Goal: Task Accomplishment & Management: Use online tool/utility

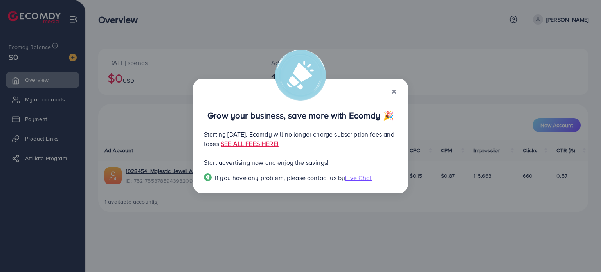
click at [396, 90] on icon at bounding box center [394, 91] width 6 height 6
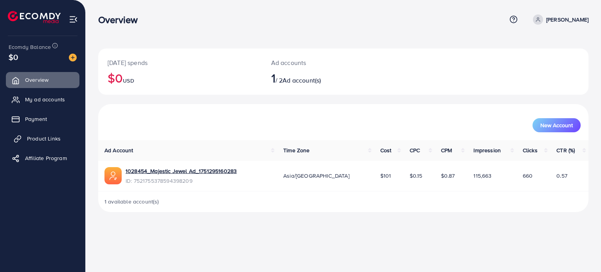
click at [37, 143] on link "Product Links" at bounding box center [43, 139] width 74 height 16
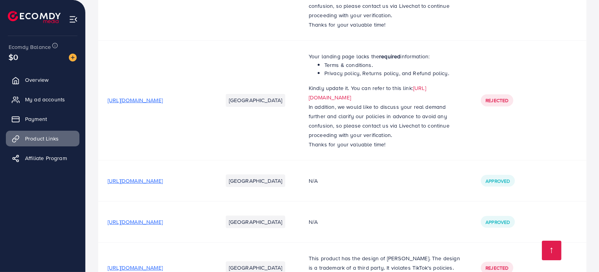
scroll to position [415, 0]
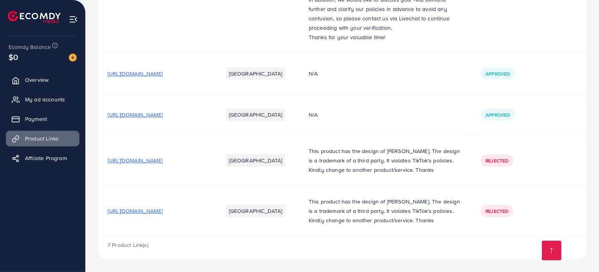
click at [163, 70] on span "[URL][DOMAIN_NAME]" at bounding box center [135, 74] width 55 height 8
click at [163, 111] on span "[URL][DOMAIN_NAME]" at bounding box center [135, 115] width 55 height 8
click at [163, 207] on span "[URL][DOMAIN_NAME]" at bounding box center [135, 211] width 55 height 8
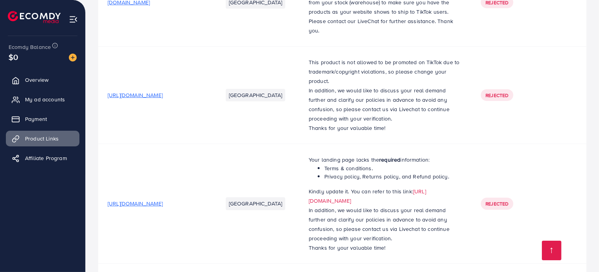
scroll to position [0, 0]
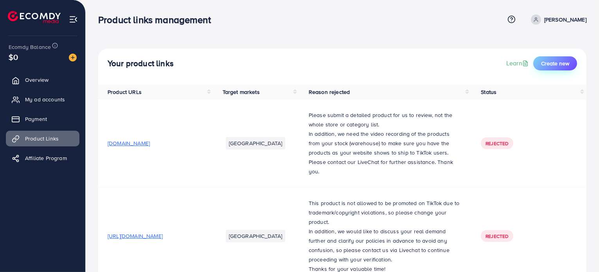
click at [541, 62] on span "Create new" at bounding box center [555, 63] width 28 height 8
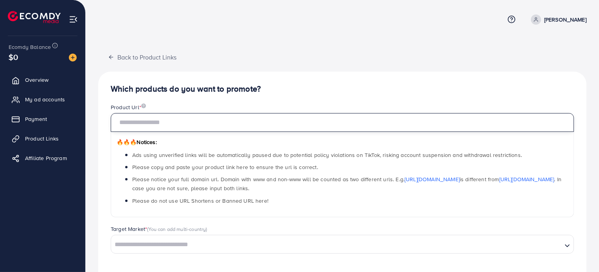
click at [196, 119] on input "text" at bounding box center [342, 122] width 463 height 19
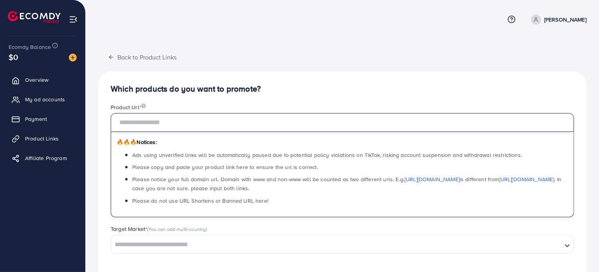
paste input "**********"
type input "**********"
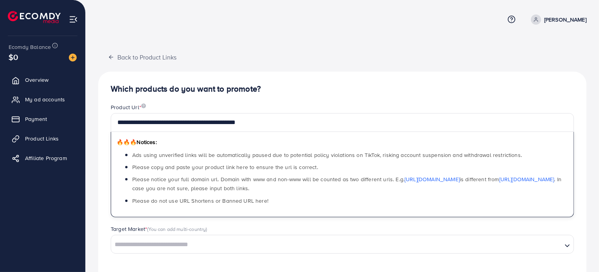
click at [216, 38] on div "**********" at bounding box center [342, 168] width 513 height 336
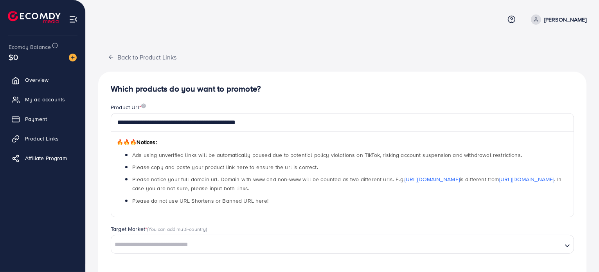
scroll to position [64, 0]
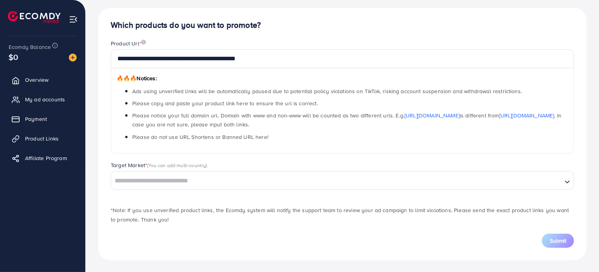
click at [160, 172] on div "Loading..." at bounding box center [342, 180] width 463 height 19
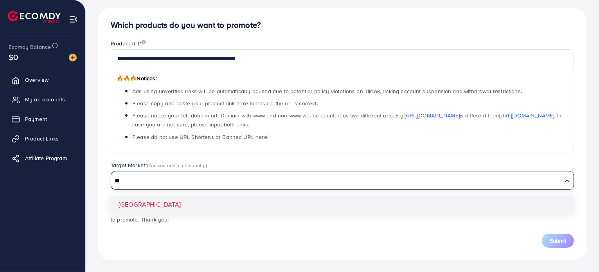
type input "**"
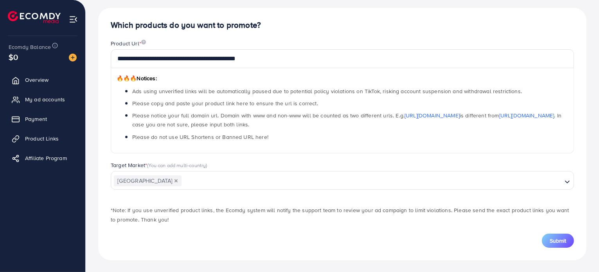
click at [156, 200] on div "**********" at bounding box center [342, 134] width 488 height 252
drag, startPoint x: 557, startPoint y: 242, endPoint x: 468, endPoint y: 223, distance: 91.2
click at [556, 242] on span "Submit" at bounding box center [558, 241] width 16 height 8
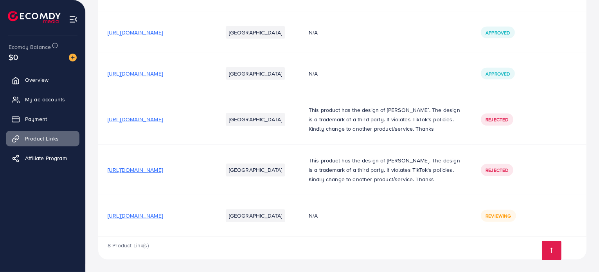
scroll to position [456, 0]
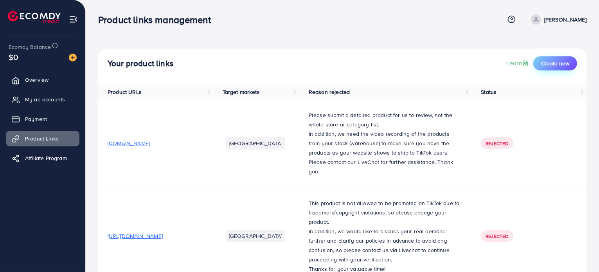
click at [562, 58] on button "Create new" at bounding box center [555, 63] width 44 height 14
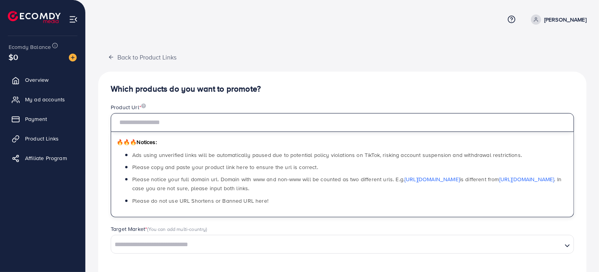
click at [228, 127] on input "text" at bounding box center [342, 122] width 463 height 19
paste input "**********"
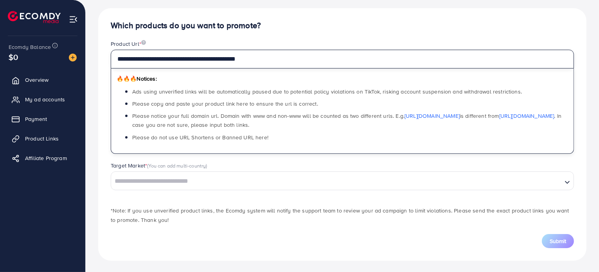
scroll to position [64, 0]
type input "**********"
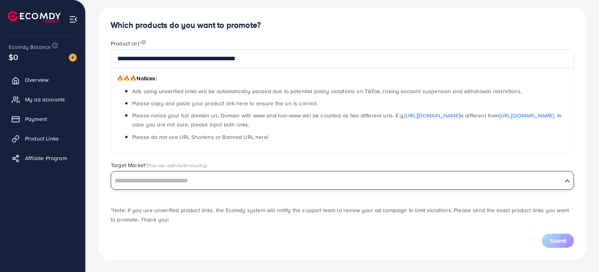
click at [172, 184] on input "Search for option" at bounding box center [337, 181] width 450 height 12
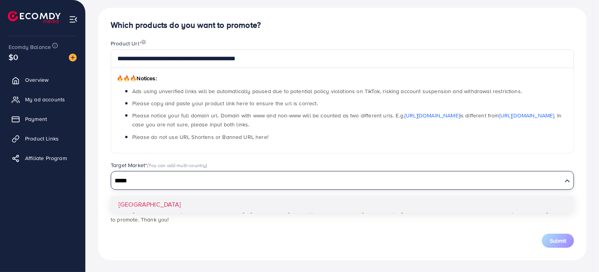
type input "*****"
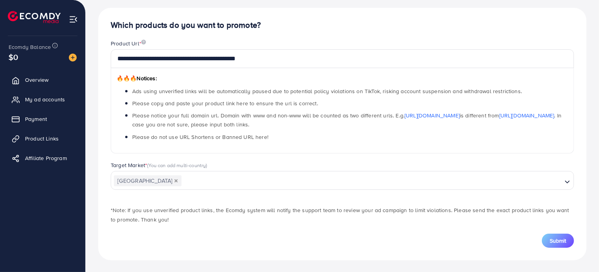
click at [194, 203] on div "**********" at bounding box center [342, 134] width 488 height 252
click at [542, 235] on div "Submit" at bounding box center [342, 241] width 463 height 14
drag, startPoint x: 546, startPoint y: 238, endPoint x: 538, endPoint y: 237, distance: 7.5
click at [546, 239] on button "Submit" at bounding box center [558, 241] width 32 height 14
click at [545, 234] on button "Submit" at bounding box center [558, 241] width 32 height 14
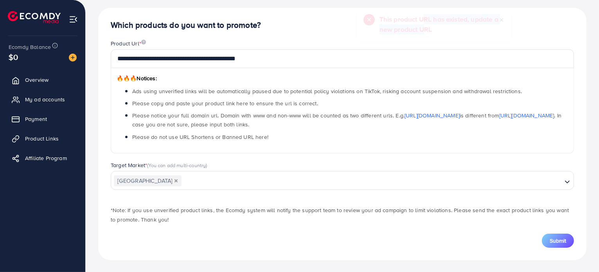
drag, startPoint x: 496, startPoint y: 31, endPoint x: 422, endPoint y: 22, distance: 74.5
click at [422, 22] on h5 "This product URL has existed, update a new product URL" at bounding box center [438, 24] width 119 height 20
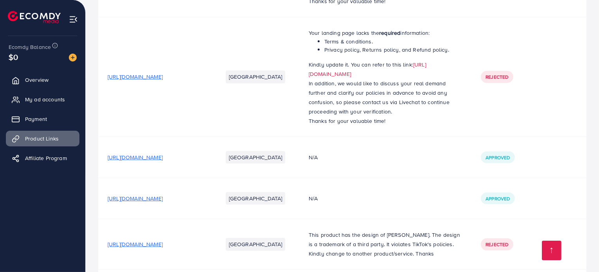
scroll to position [313, 0]
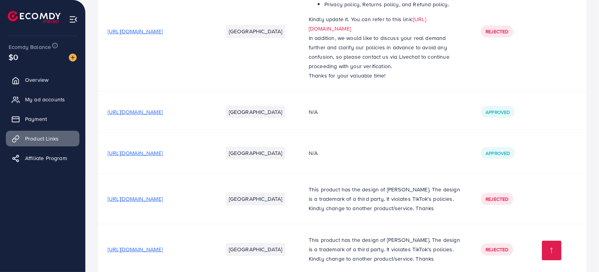
click at [163, 157] on span "[URL][DOMAIN_NAME]" at bounding box center [135, 153] width 55 height 8
click at [47, 160] on span "Affiliate Program" at bounding box center [48, 158] width 42 height 8
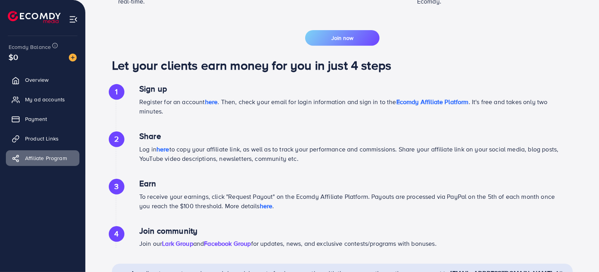
scroll to position [382, 0]
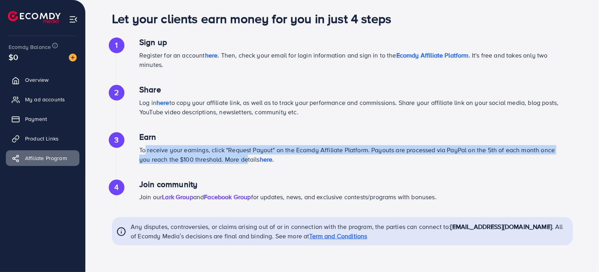
drag, startPoint x: 141, startPoint y: 151, endPoint x: 252, endPoint y: 159, distance: 111.0
click at [249, 159] on p "To receive your earnings, click "Request Payout" on the Ecomdy Affiliate Platfo…" at bounding box center [350, 154] width 422 height 19
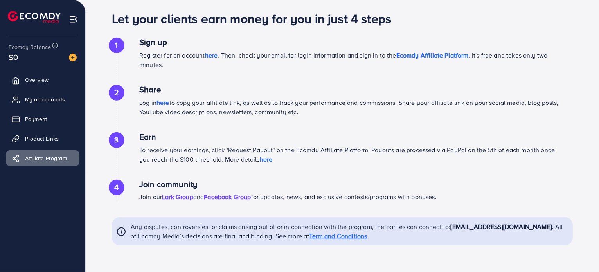
click at [323, 158] on p "To receive your earnings, click "Request Payout" on the Ecomdy Affiliate Platfo…" at bounding box center [350, 154] width 422 height 19
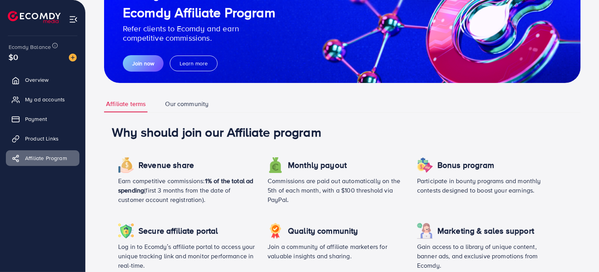
scroll to position [0, 0]
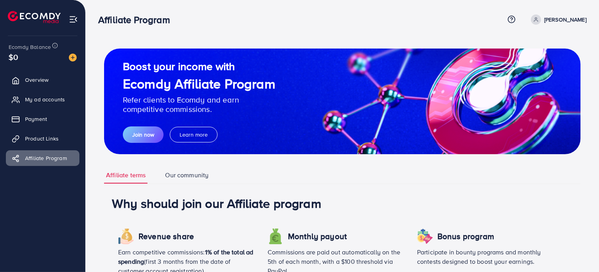
click at [18, 147] on ul "Overview My ad accounts Payment Product Links Affiliate Program" at bounding box center [42, 121] width 85 height 105
click at [27, 142] on span "Product Links" at bounding box center [44, 139] width 34 height 8
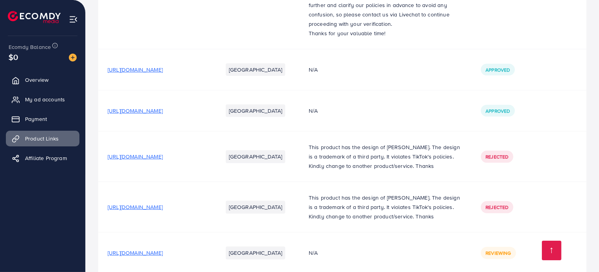
scroll to position [340, 0]
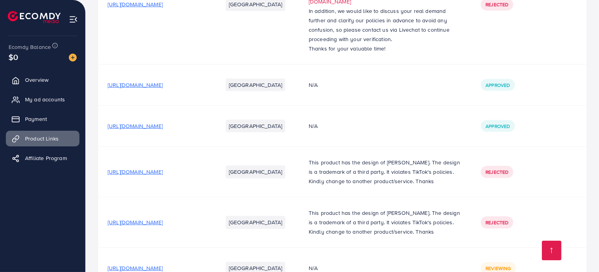
click at [163, 130] on span "[URL][DOMAIN_NAME]" at bounding box center [135, 126] width 55 height 8
drag, startPoint x: 207, startPoint y: 169, endPoint x: 186, endPoint y: 172, distance: 21.7
click at [163, 130] on span "[URL][DOMAIN_NAME]" at bounding box center [135, 126] width 55 height 8
drag, startPoint x: 236, startPoint y: 172, endPoint x: 230, endPoint y: 172, distance: 6.3
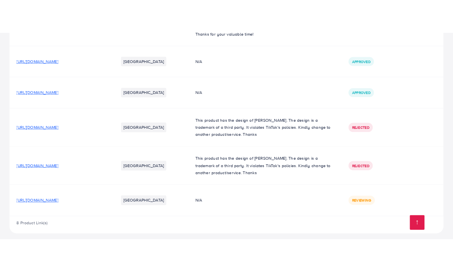
scroll to position [405, 0]
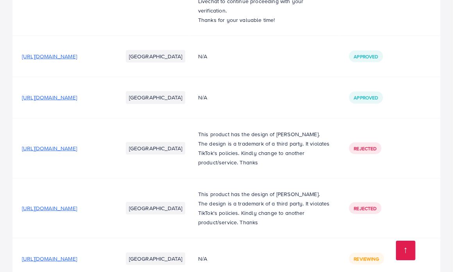
click at [77, 60] on span "[URL][DOMAIN_NAME]" at bounding box center [49, 56] width 55 height 8
click at [77, 101] on span "[URL][DOMAIN_NAME]" at bounding box center [49, 98] width 55 height 8
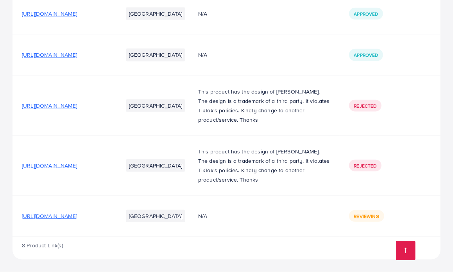
click at [77, 219] on span "[URL][DOMAIN_NAME]" at bounding box center [49, 216] width 55 height 8
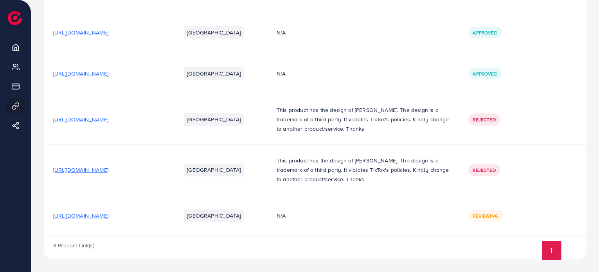
scroll to position [401, 0]
